Goal: Information Seeking & Learning: Check status

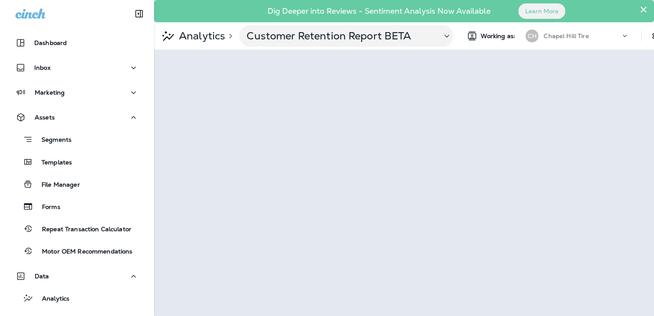
scroll to position [27, 0]
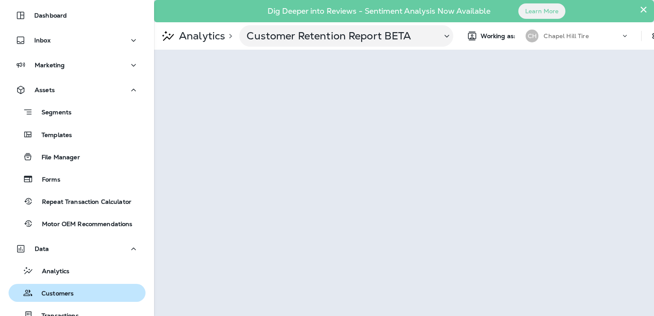
click at [67, 293] on p "Customers" at bounding box center [53, 294] width 41 height 8
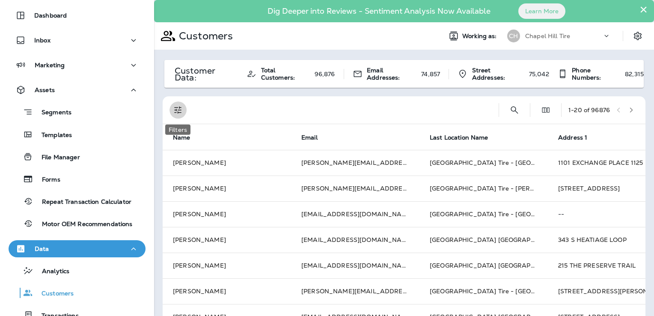
click at [176, 109] on icon "Filters" at bounding box center [177, 110] width 7 height 7
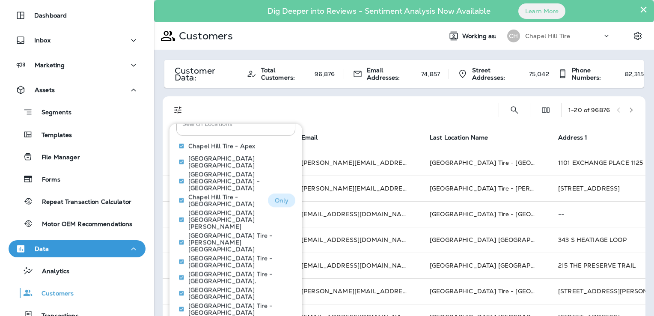
scroll to position [48, 0]
click at [276, 305] on p "Only" at bounding box center [282, 308] width 14 height 7
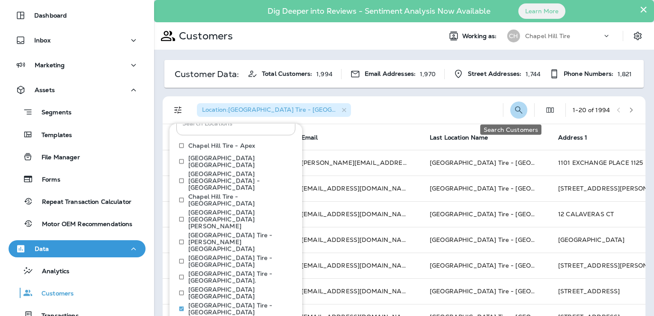
click at [514, 108] on icon "Search Customers" at bounding box center [519, 110] width 10 height 10
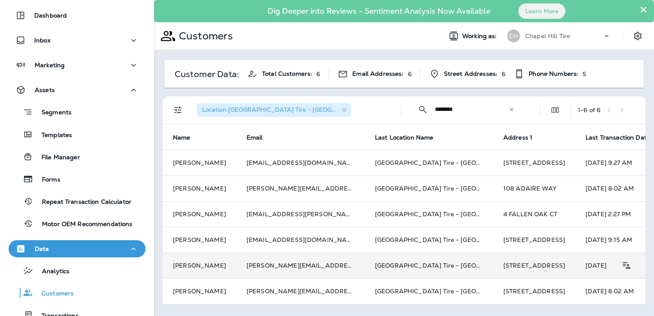
type input "********"
click at [293, 267] on td "[PERSON_NAME][EMAIL_ADDRESS][PERSON_NAME][DOMAIN_NAME]" at bounding box center [300, 266] width 128 height 26
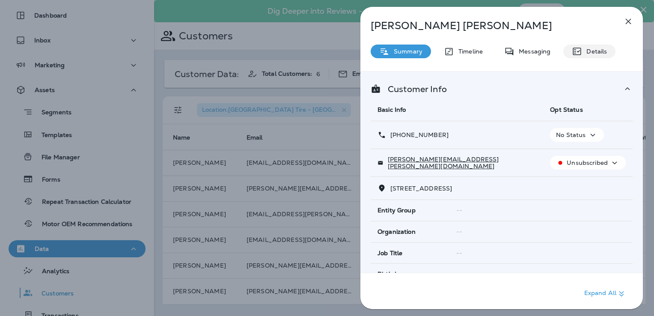
click at [584, 52] on p "Details" at bounding box center [594, 51] width 25 height 7
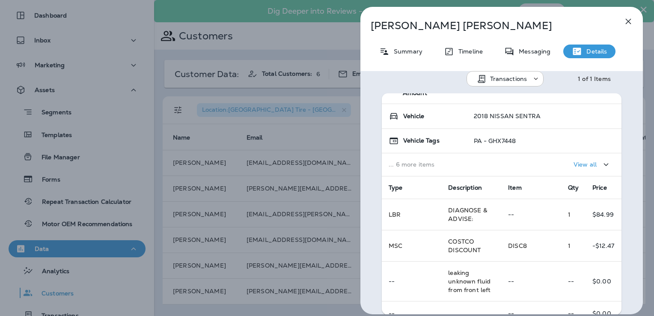
scroll to position [74, 0]
click at [627, 19] on icon "button" at bounding box center [628, 21] width 10 height 10
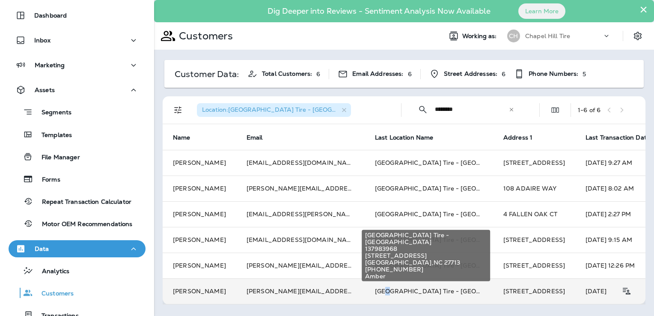
drag, startPoint x: 376, startPoint y: 285, endPoint x: 382, endPoint y: 289, distance: 7.4
click at [382, 289] on td "[GEOGRAPHIC_DATA] Tire - [GEOGRAPHIC_DATA]" at bounding box center [429, 291] width 128 height 26
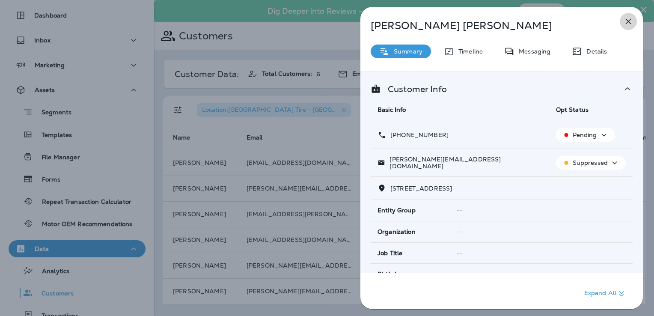
click at [625, 20] on icon "button" at bounding box center [628, 21] width 10 height 10
